Goal: Entertainment & Leisure: Consume media (video, audio)

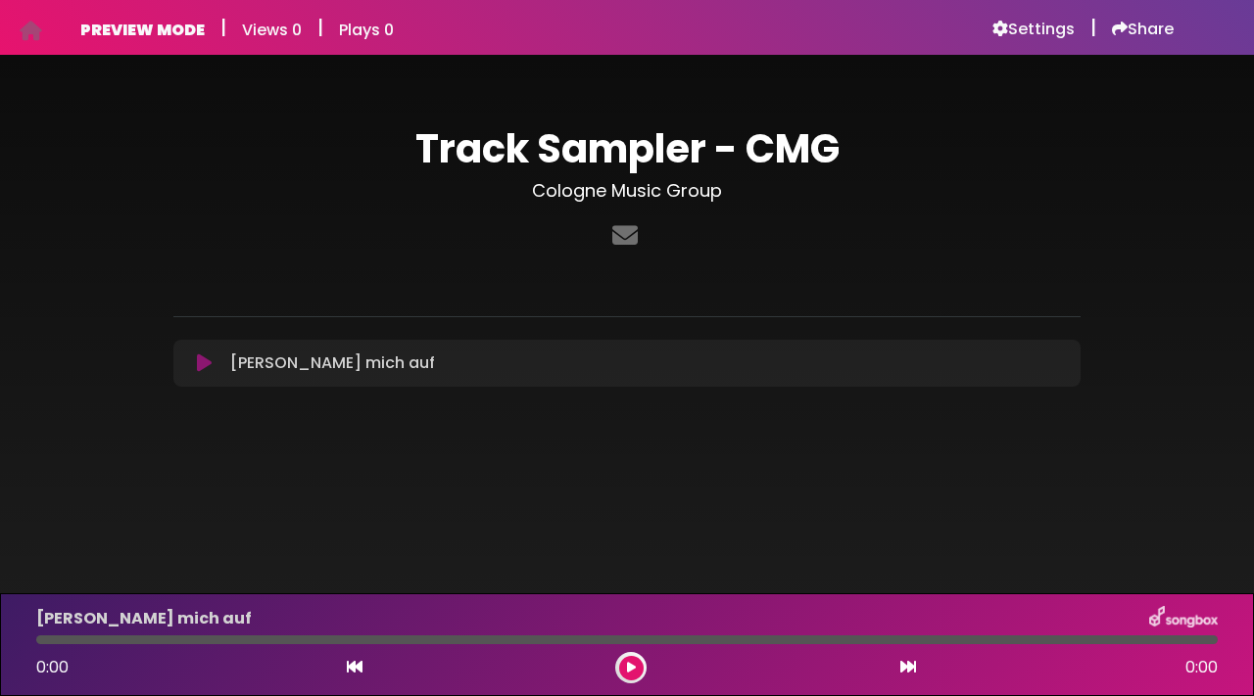
click at [209, 369] on icon at bounding box center [204, 364] width 15 height 20
click at [205, 360] on icon at bounding box center [204, 364] width 15 height 20
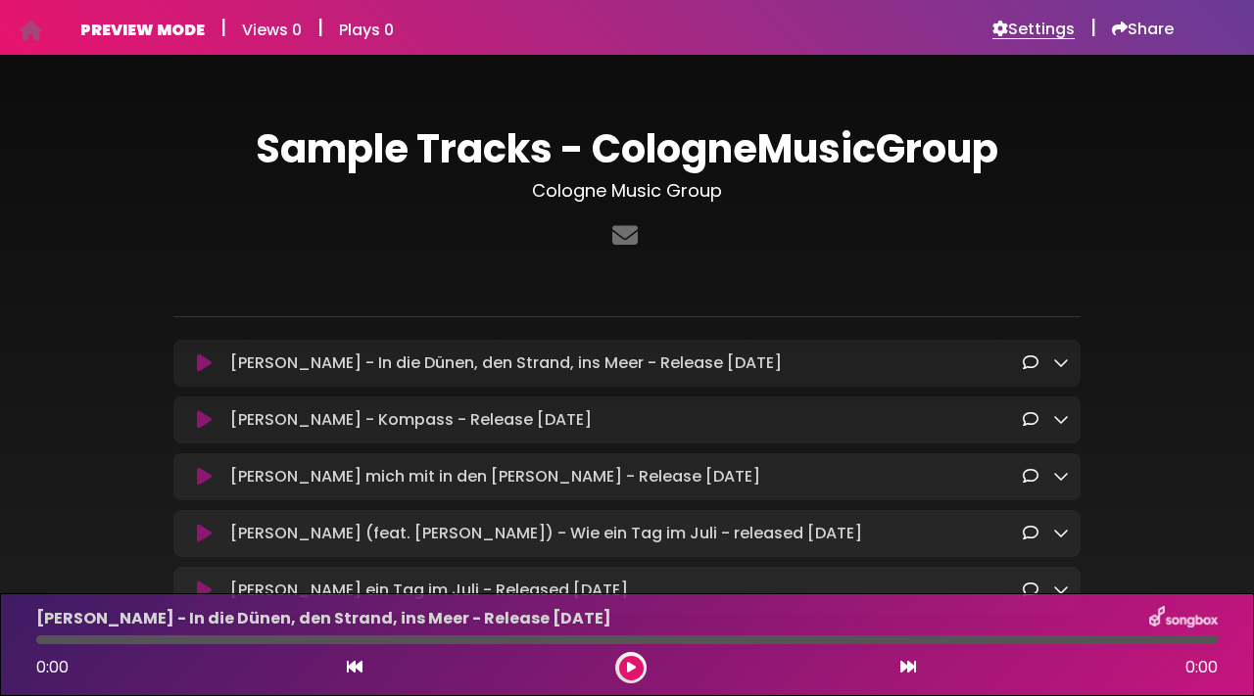
click at [1006, 38] on h6 "Settings" at bounding box center [1033, 30] width 82 height 20
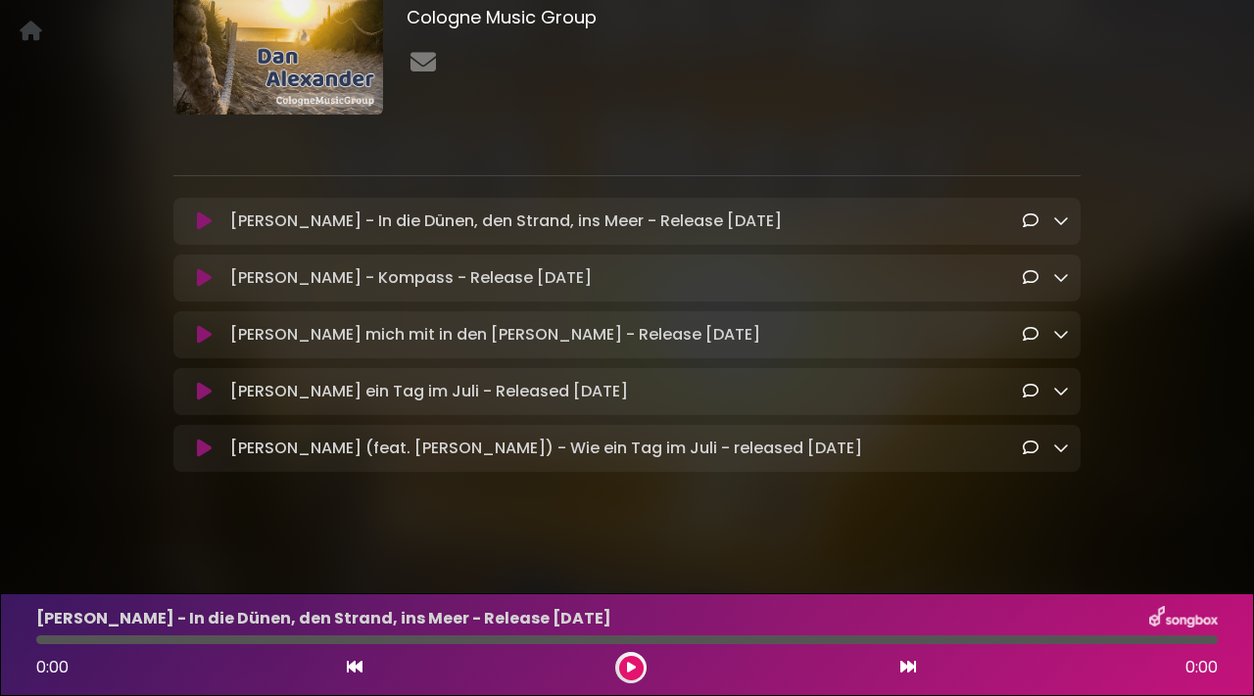
scroll to position [226, 0]
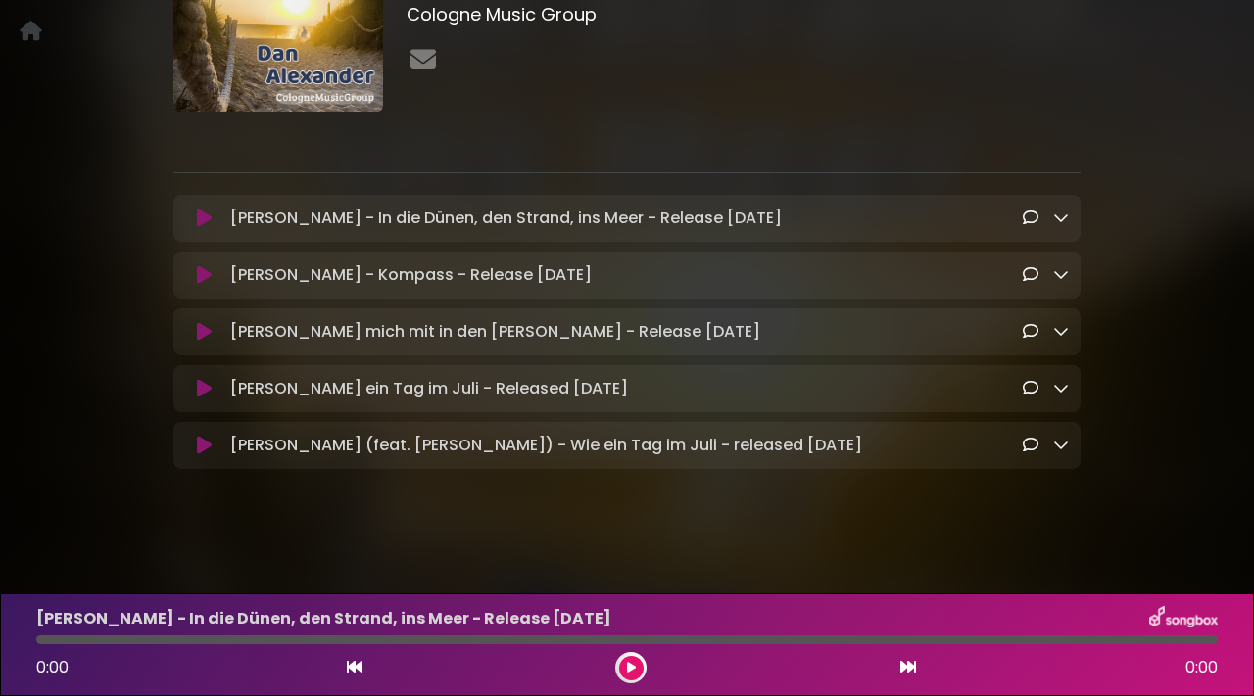
click at [1056, 216] on icon at bounding box center [1061, 218] width 16 height 16
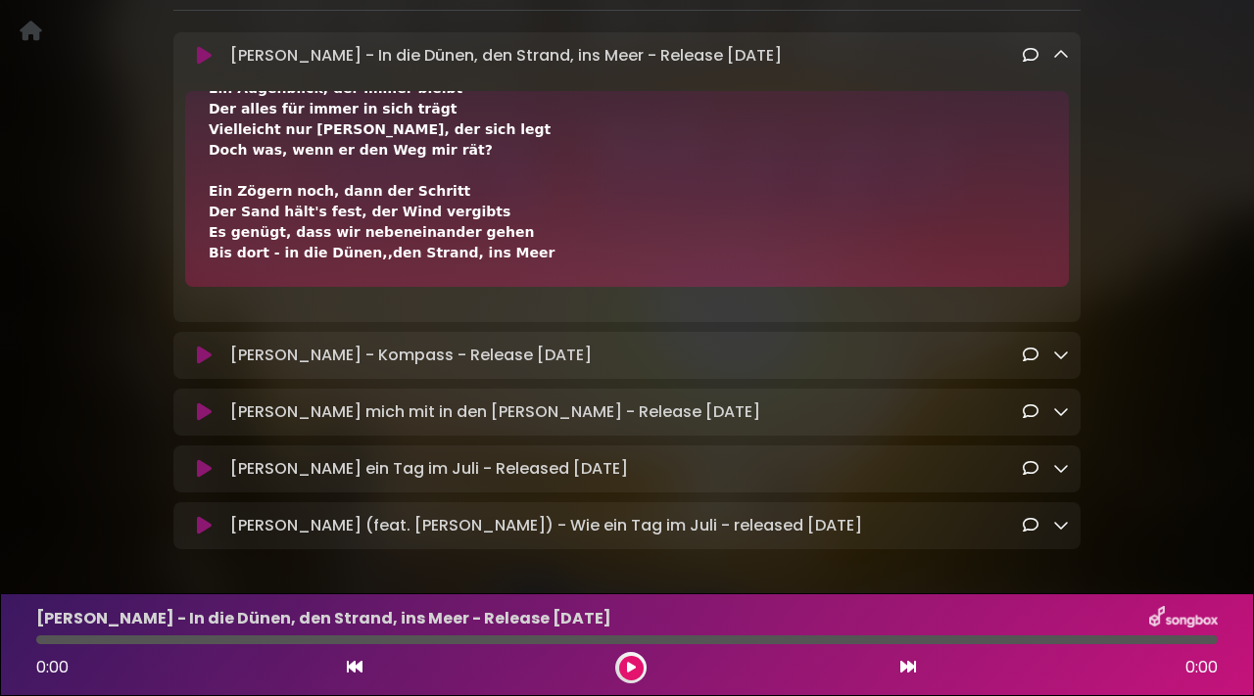
scroll to position [457, 0]
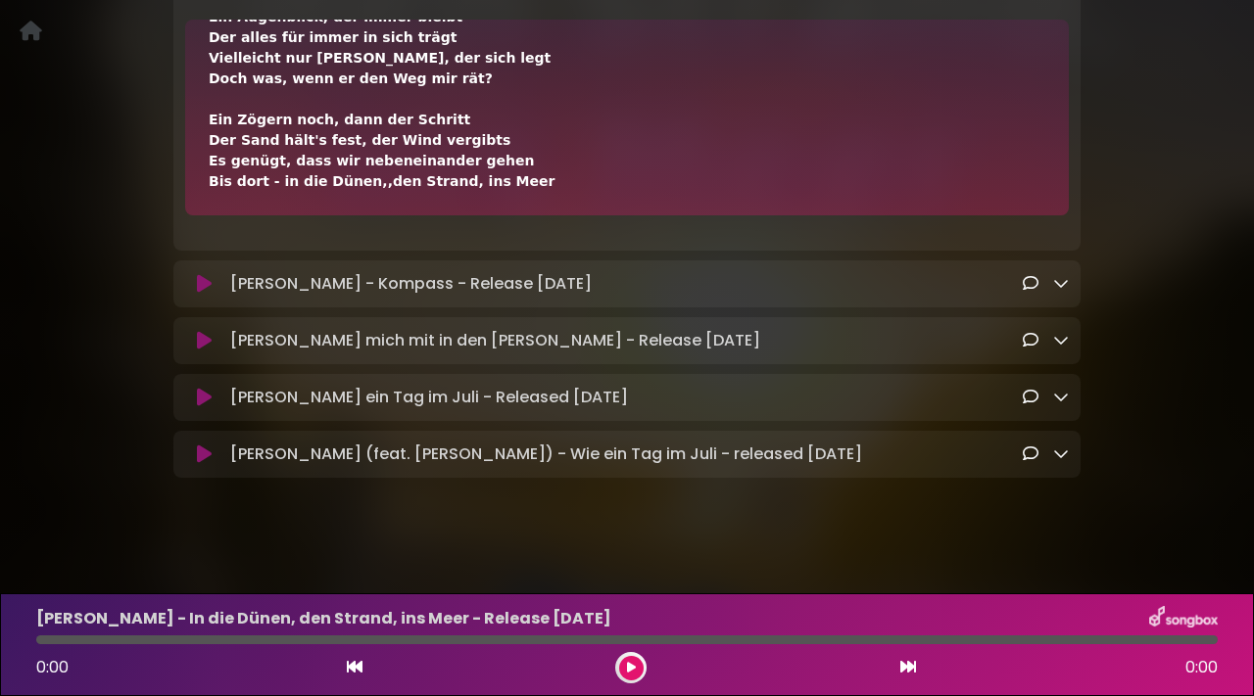
click at [203, 288] on icon at bounding box center [204, 284] width 15 height 20
click at [202, 280] on icon at bounding box center [204, 284] width 15 height 20
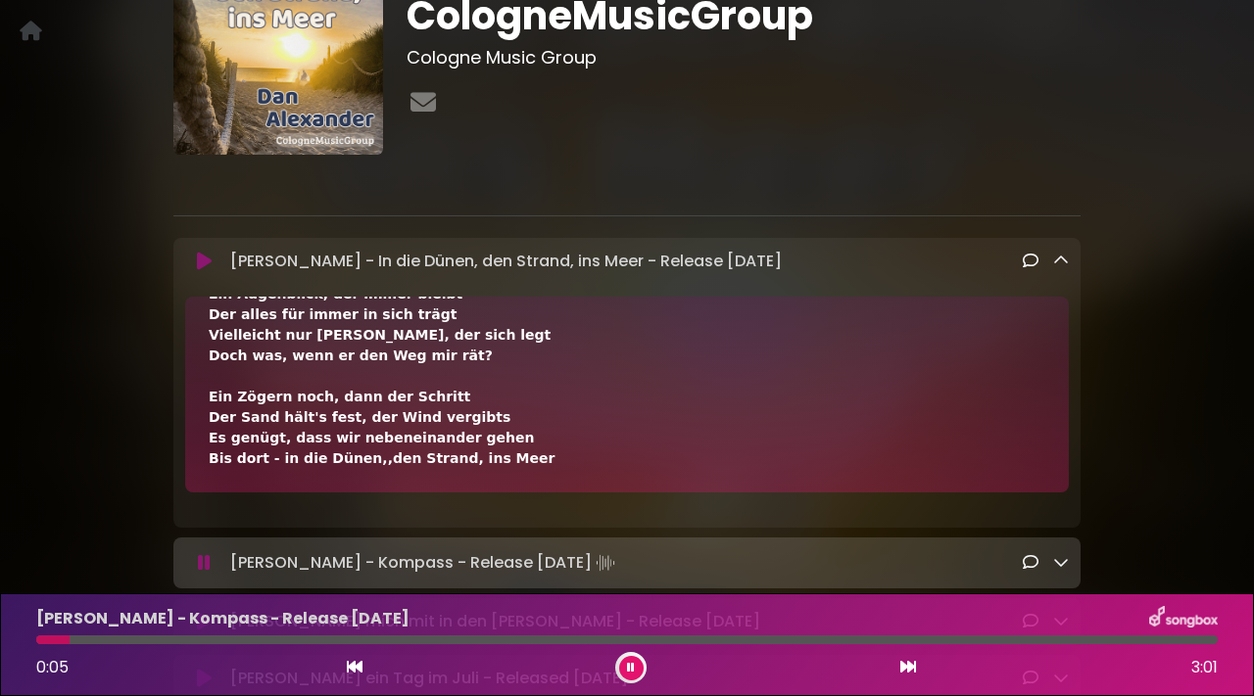
scroll to position [375, 0]
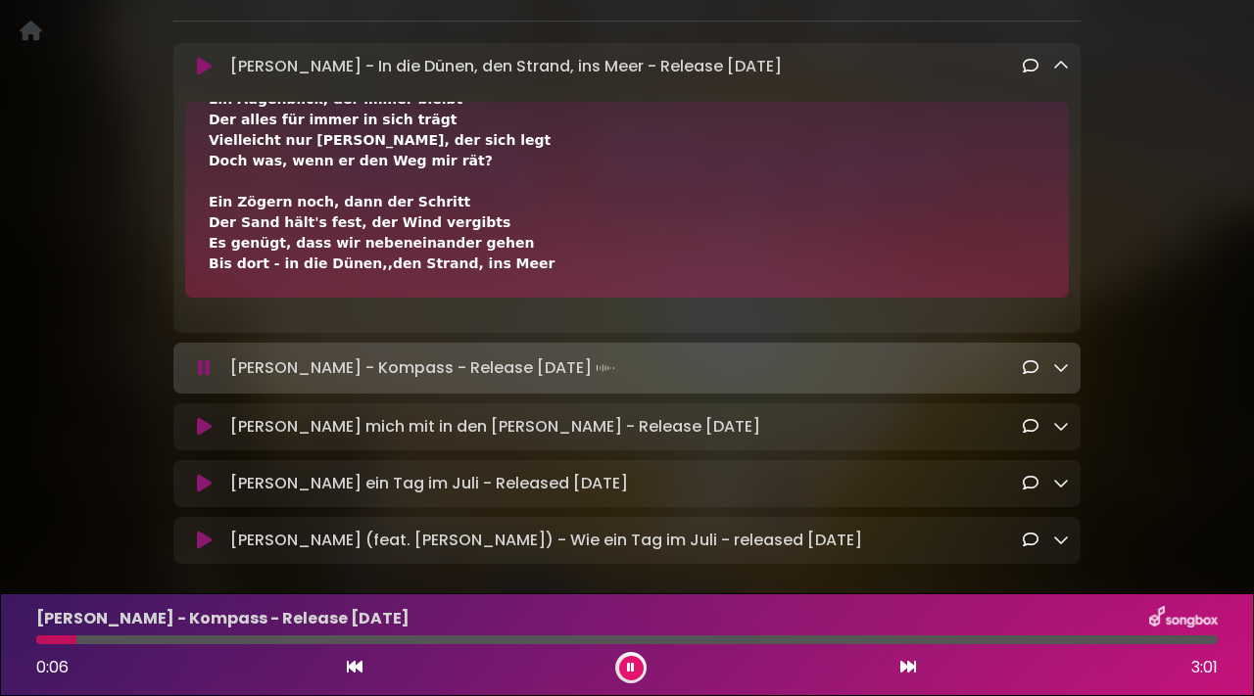
click at [1057, 372] on icon at bounding box center [1061, 367] width 16 height 16
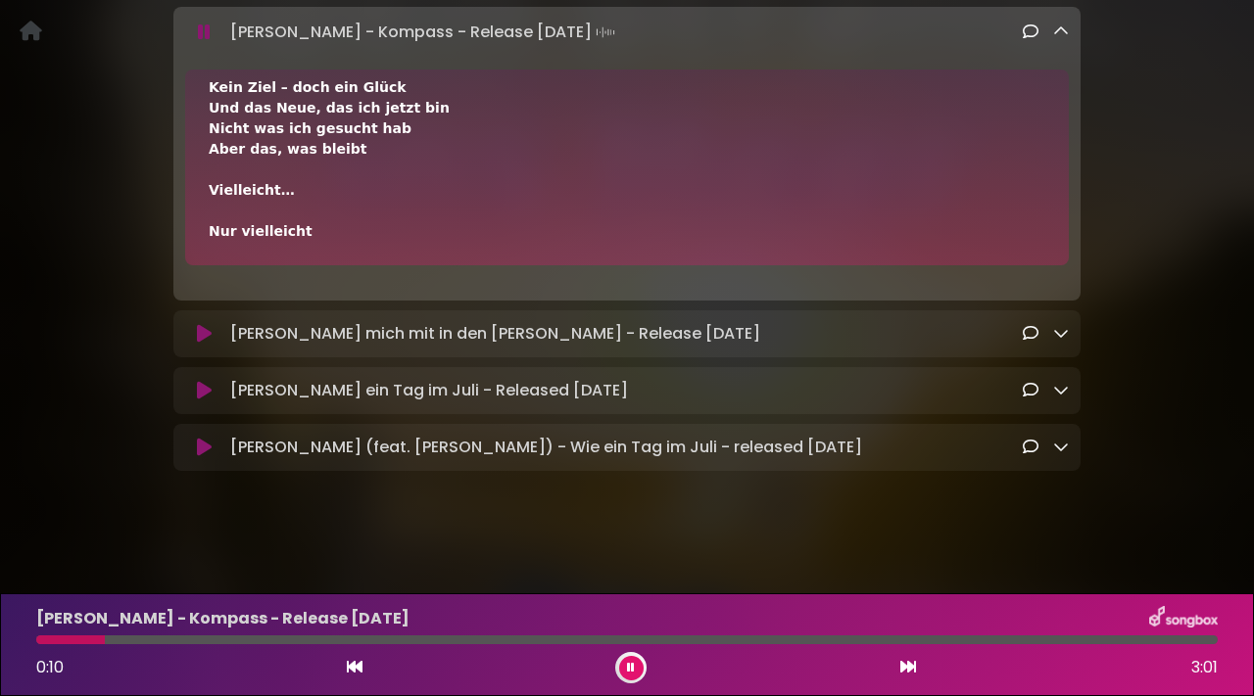
scroll to position [715, 0]
click at [1063, 314] on div "Dan Alexander - Nimm mich mit in den Sommer - Release 8. September Loading Trac…" at bounding box center [626, 332] width 907 height 47
click at [1064, 332] on icon at bounding box center [1061, 331] width 16 height 16
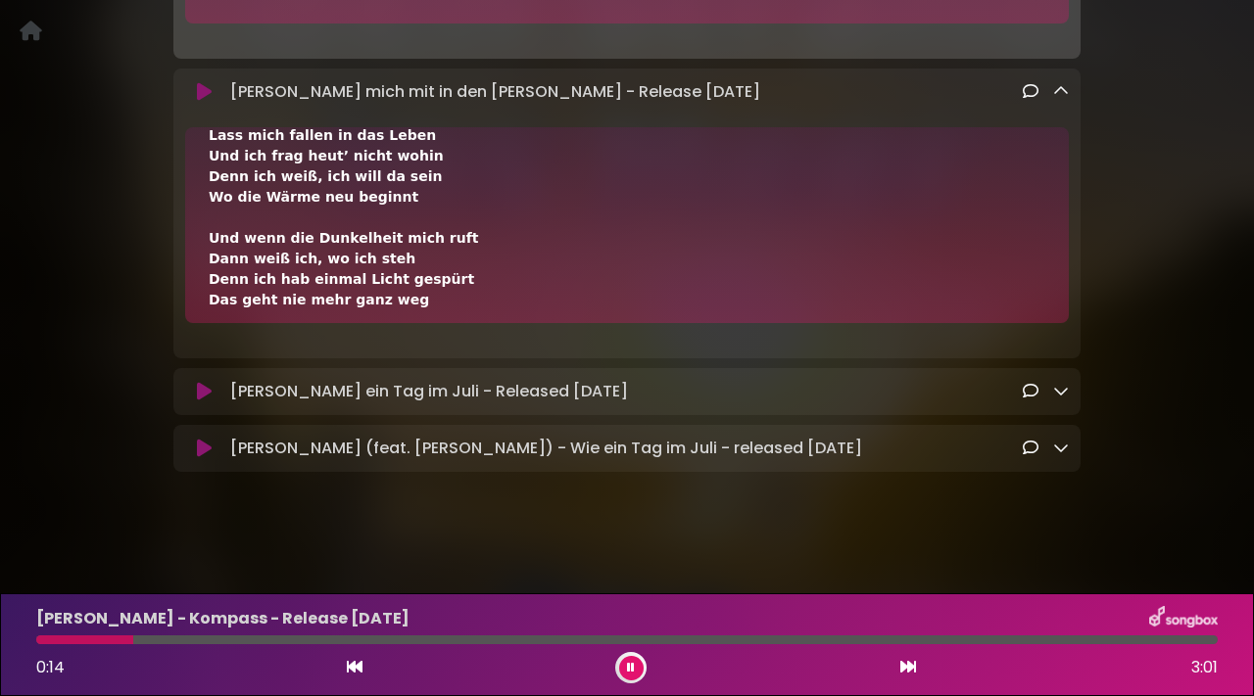
scroll to position [958, 0]
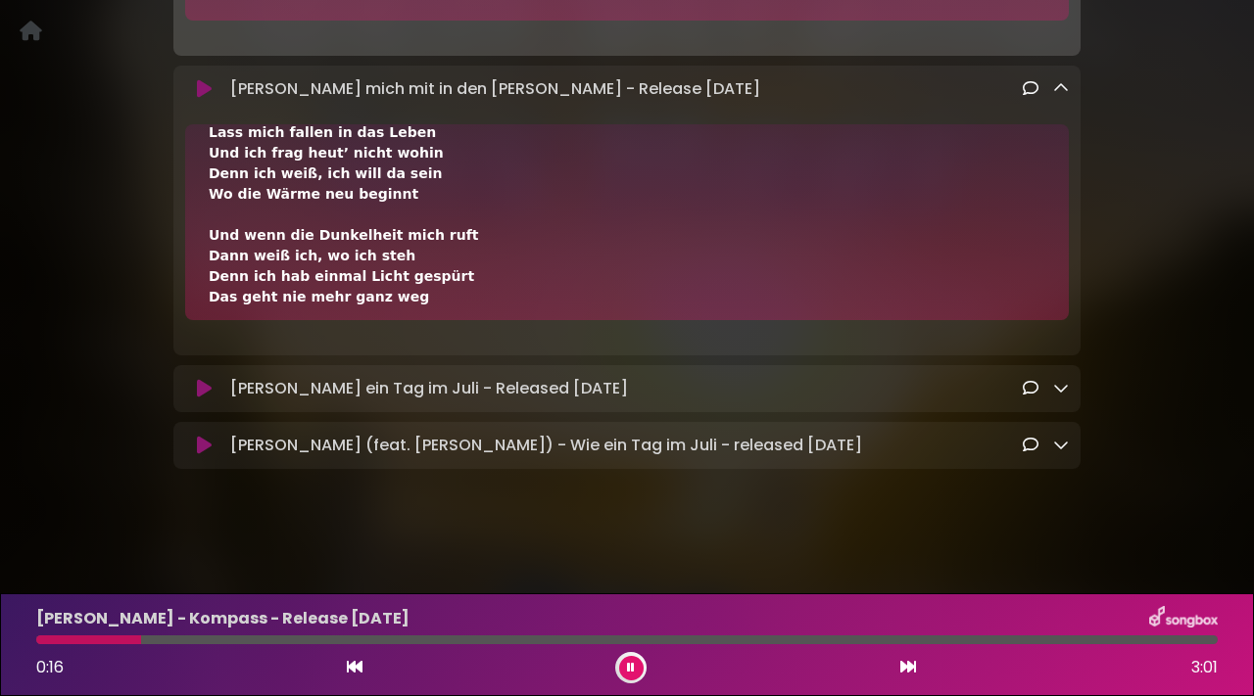
click at [1061, 388] on icon at bounding box center [1061, 388] width 16 height 16
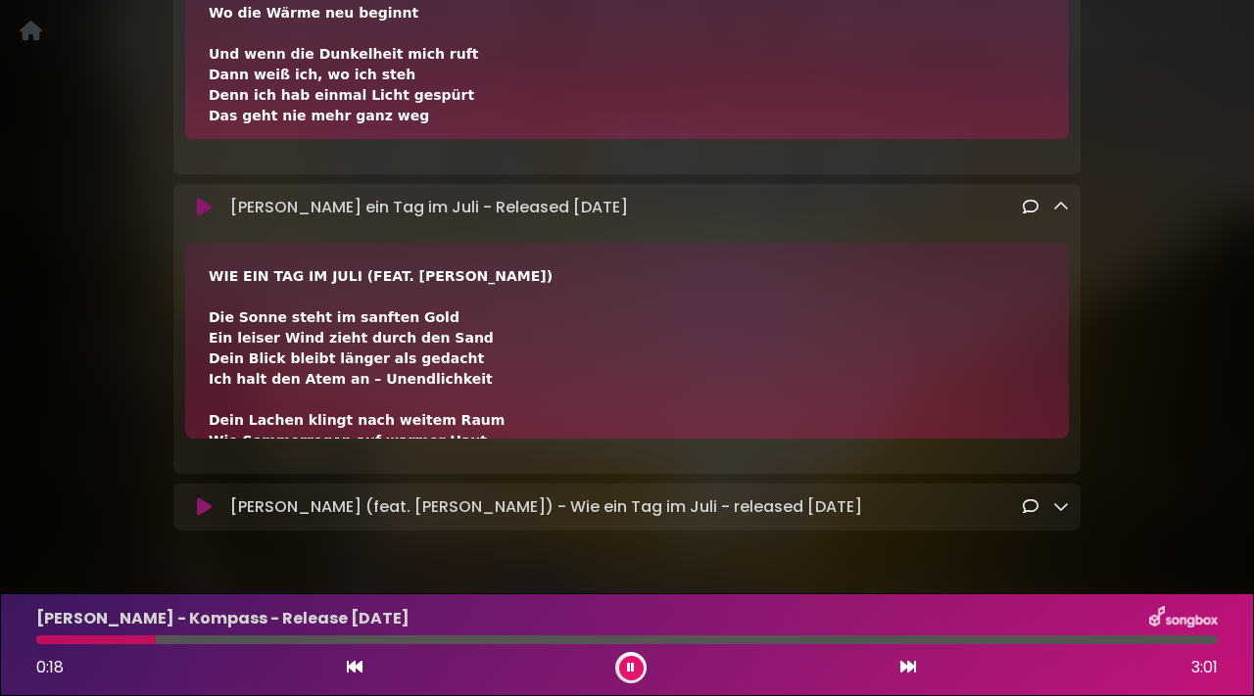
scroll to position [31, 0]
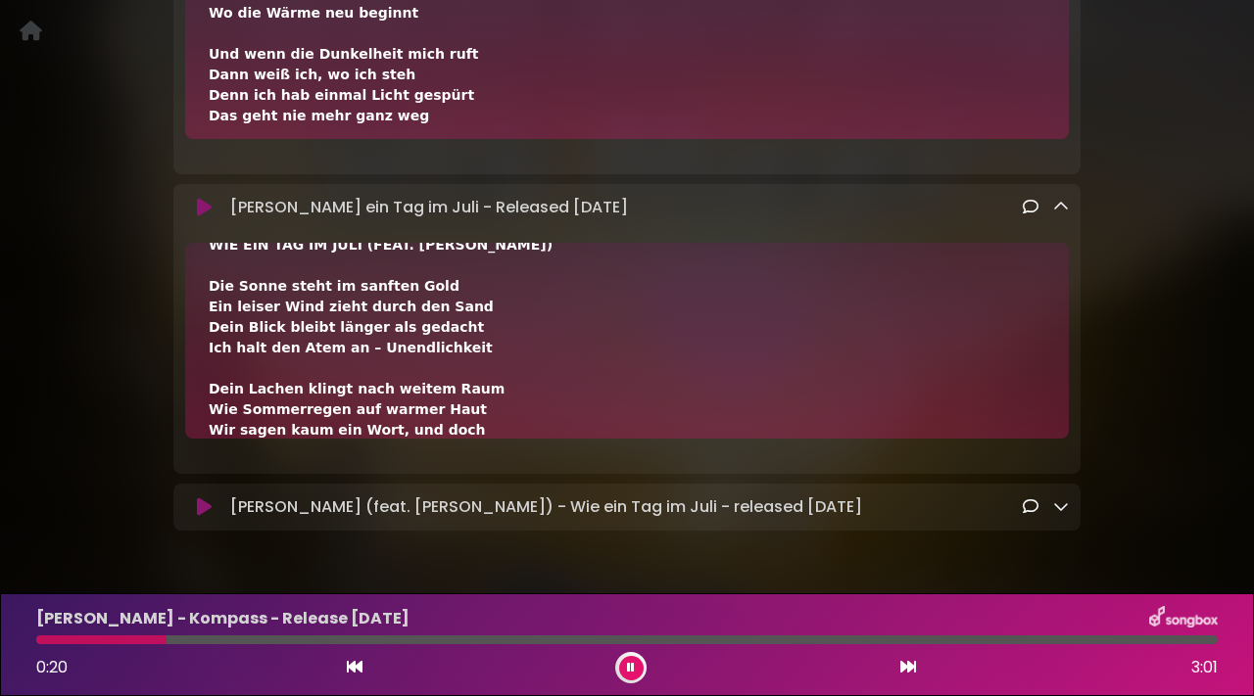
click at [1063, 498] on link at bounding box center [1061, 507] width 16 height 23
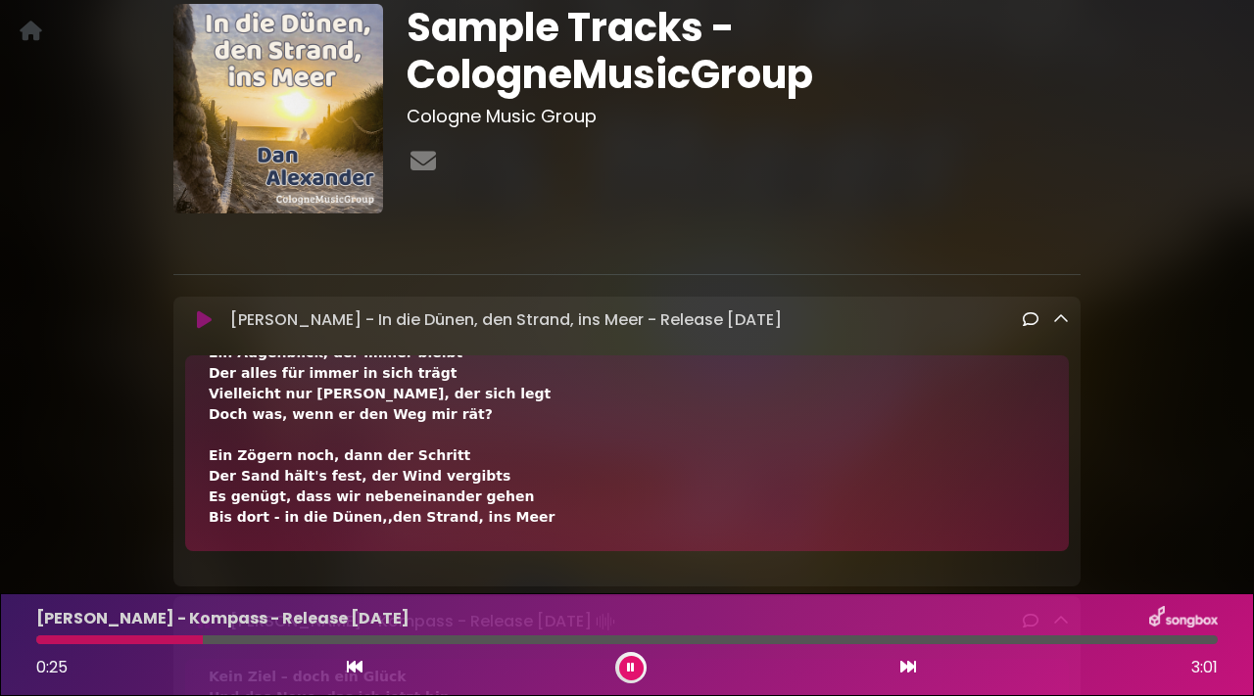
scroll to position [0, 0]
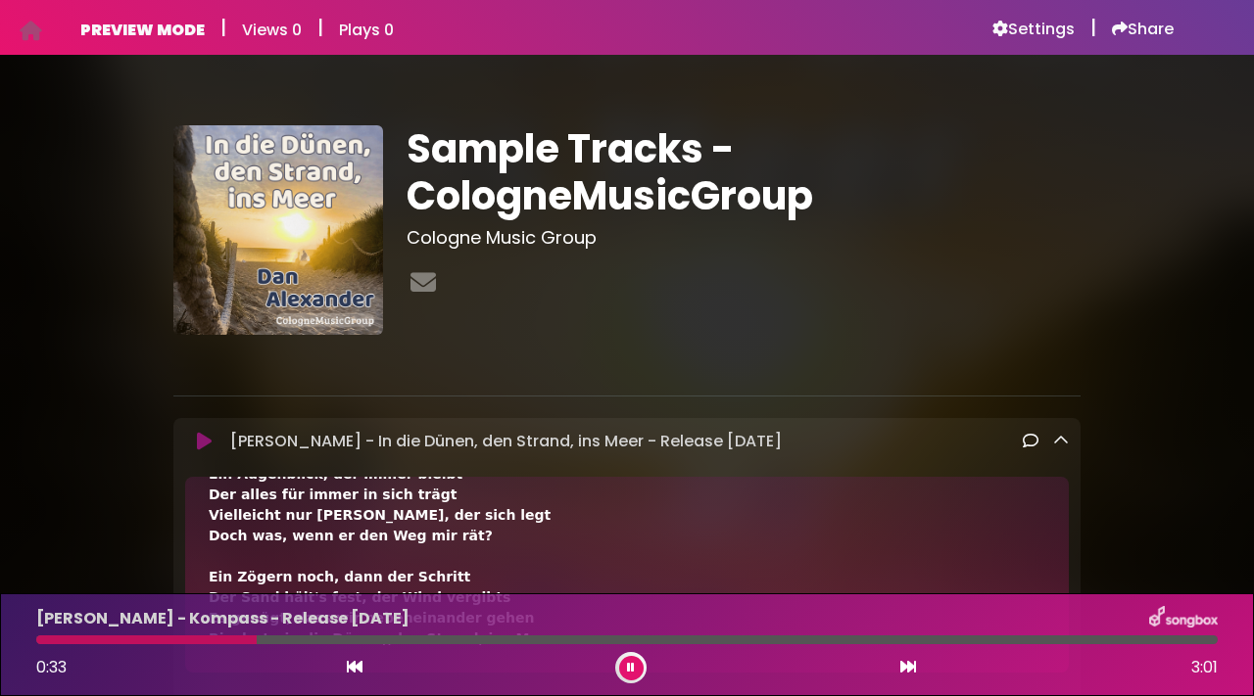
click at [628, 675] on button at bounding box center [631, 668] width 24 height 24
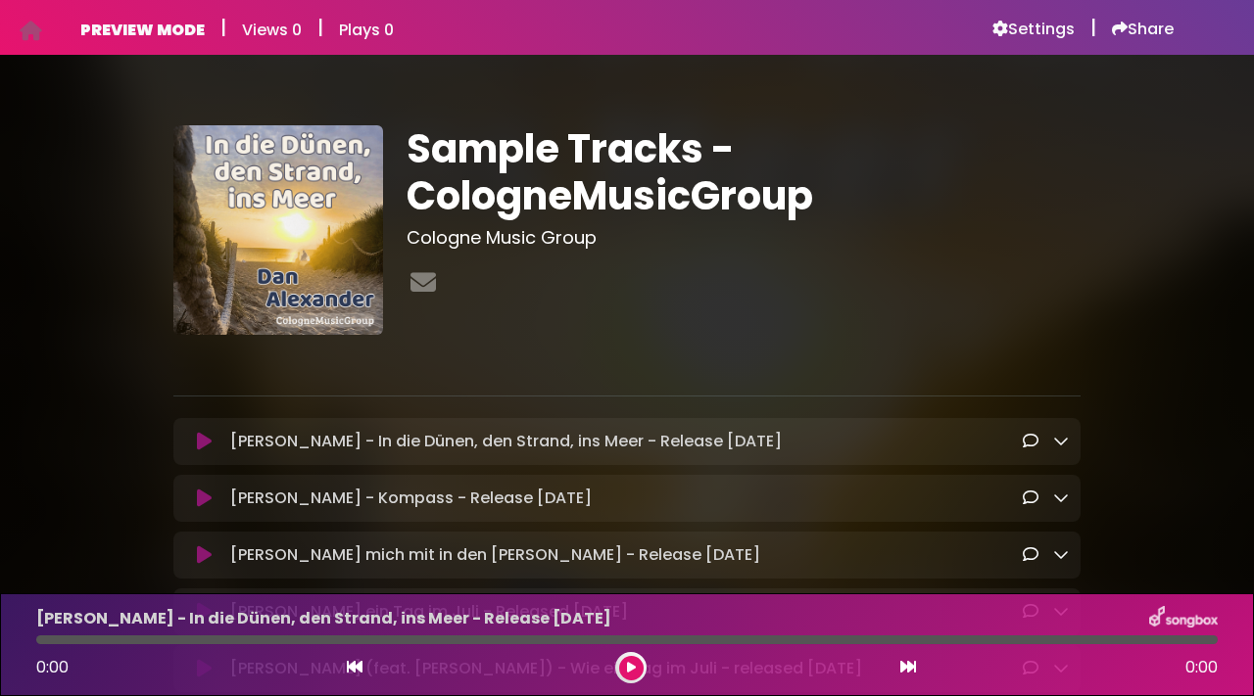
click at [284, 500] on p "[PERSON_NAME] - Kompass - Release [DATE] Loading Track..." at bounding box center [410, 499] width 361 height 24
click at [207, 501] on icon at bounding box center [204, 499] width 15 height 20
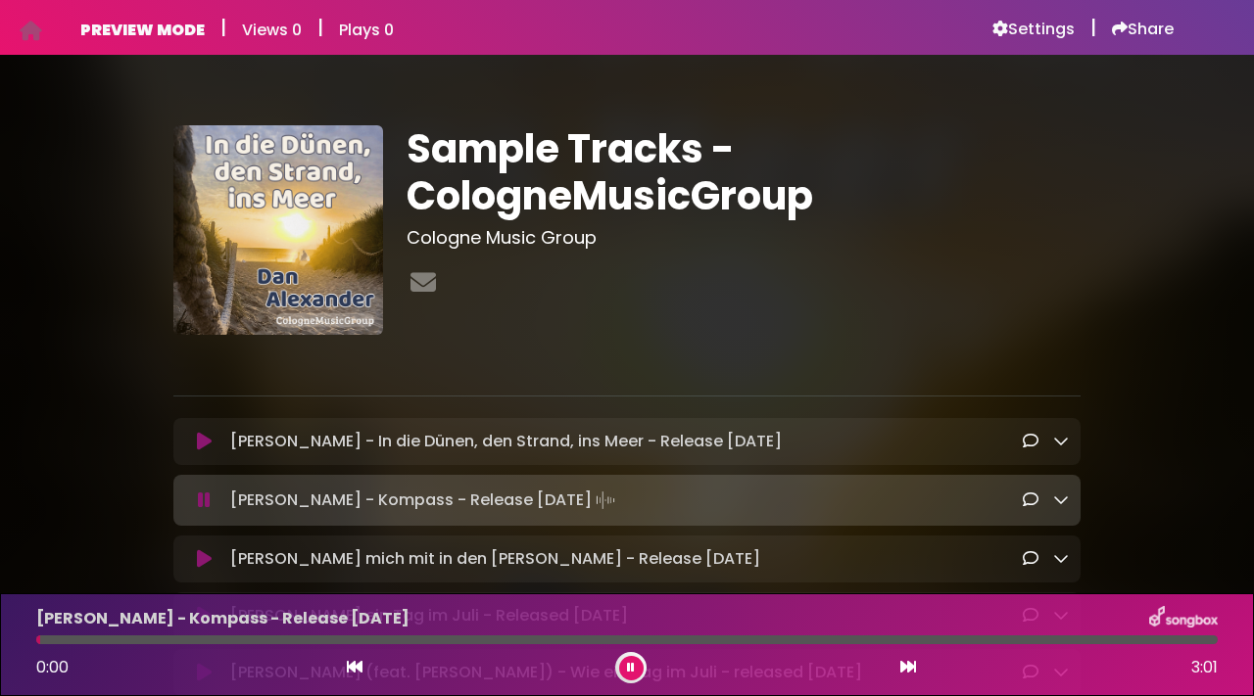
click at [207, 501] on icon at bounding box center [204, 501] width 13 height 20
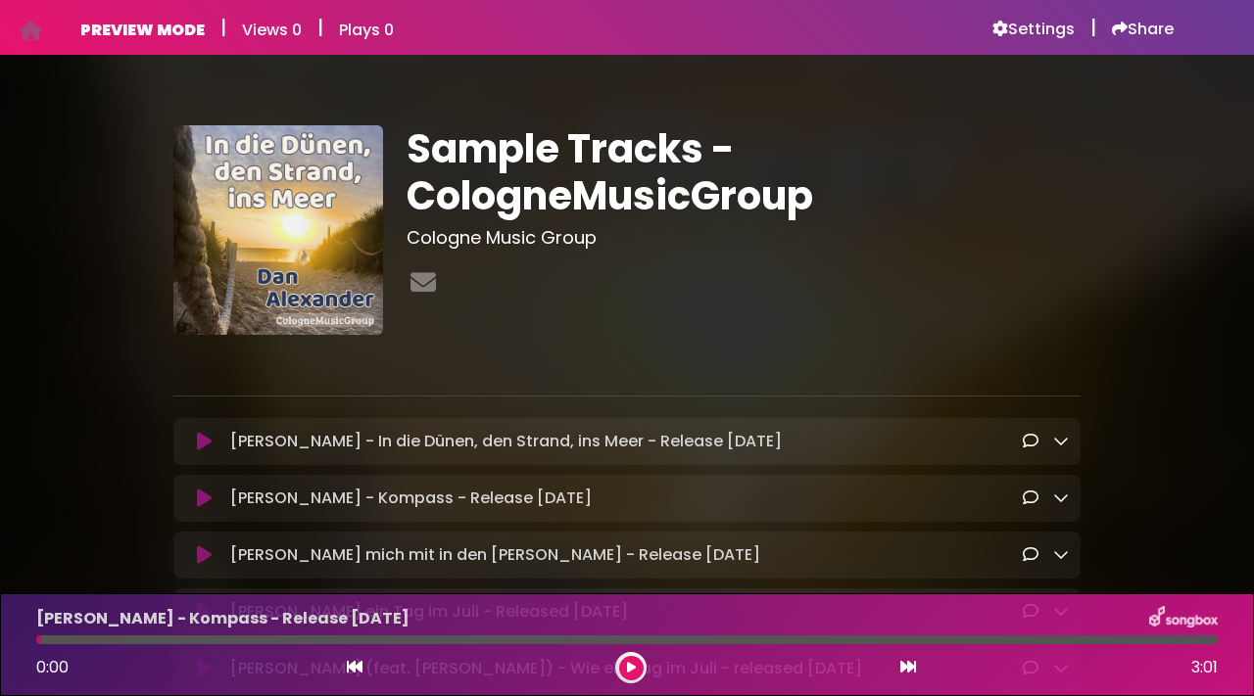
scroll to position [226, 0]
